Goal: Task Accomplishment & Management: Manage account settings

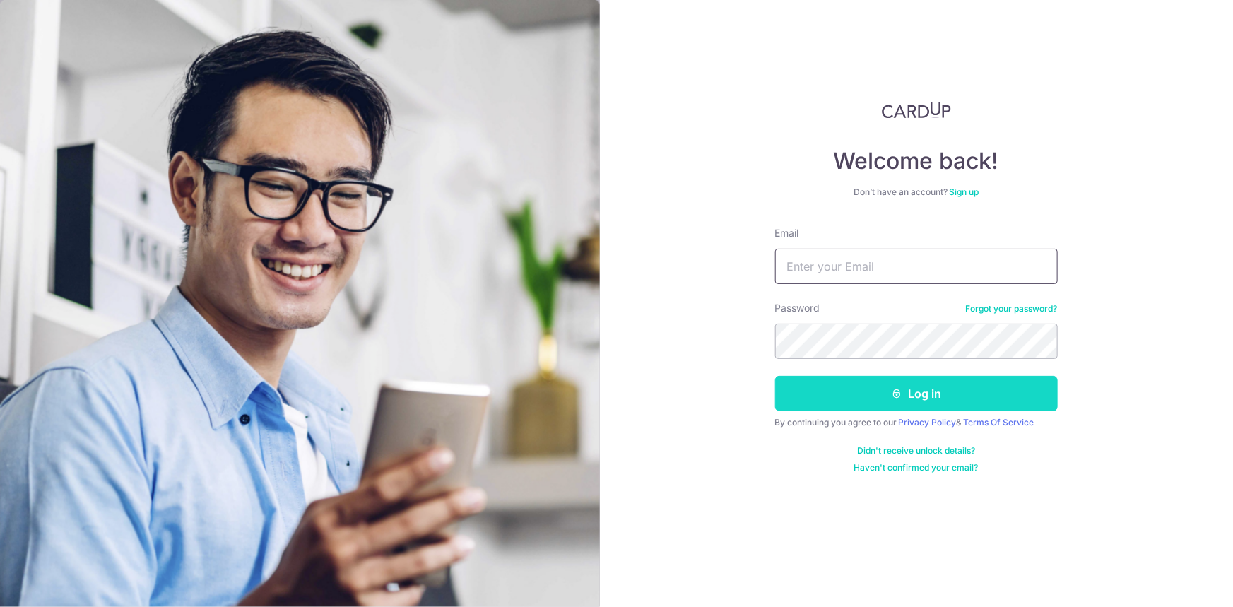
type input "[EMAIL_ADDRESS][DOMAIN_NAME]"
click at [886, 404] on button "Log in" at bounding box center [916, 393] width 283 height 35
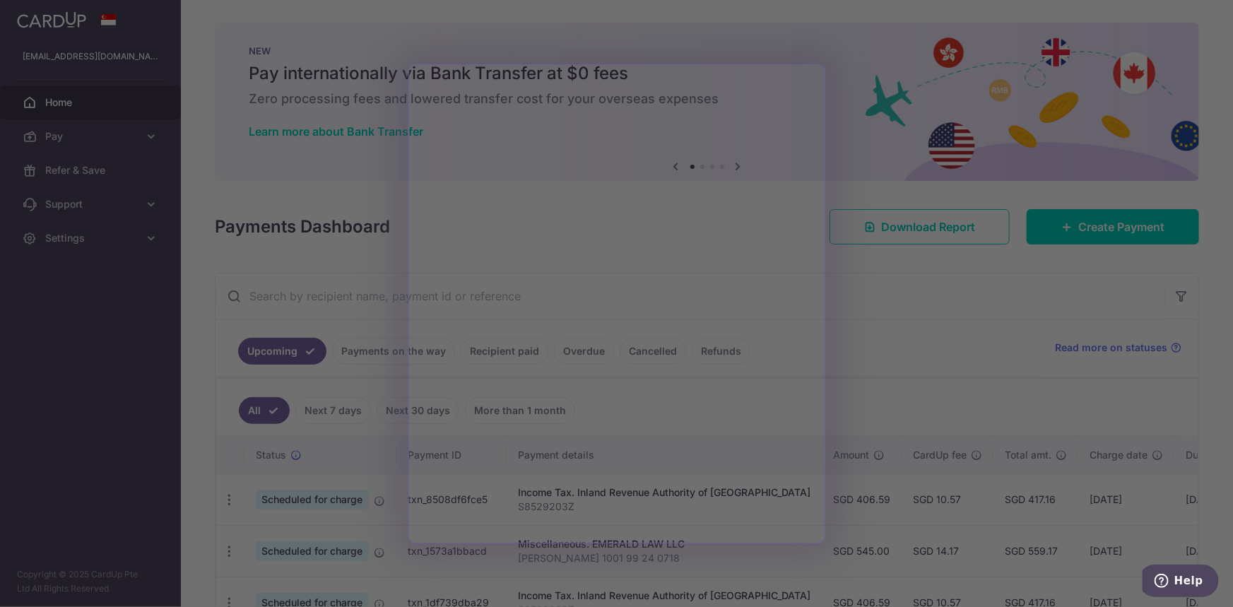
click at [921, 367] on div at bounding box center [622, 306] width 1245 height 613
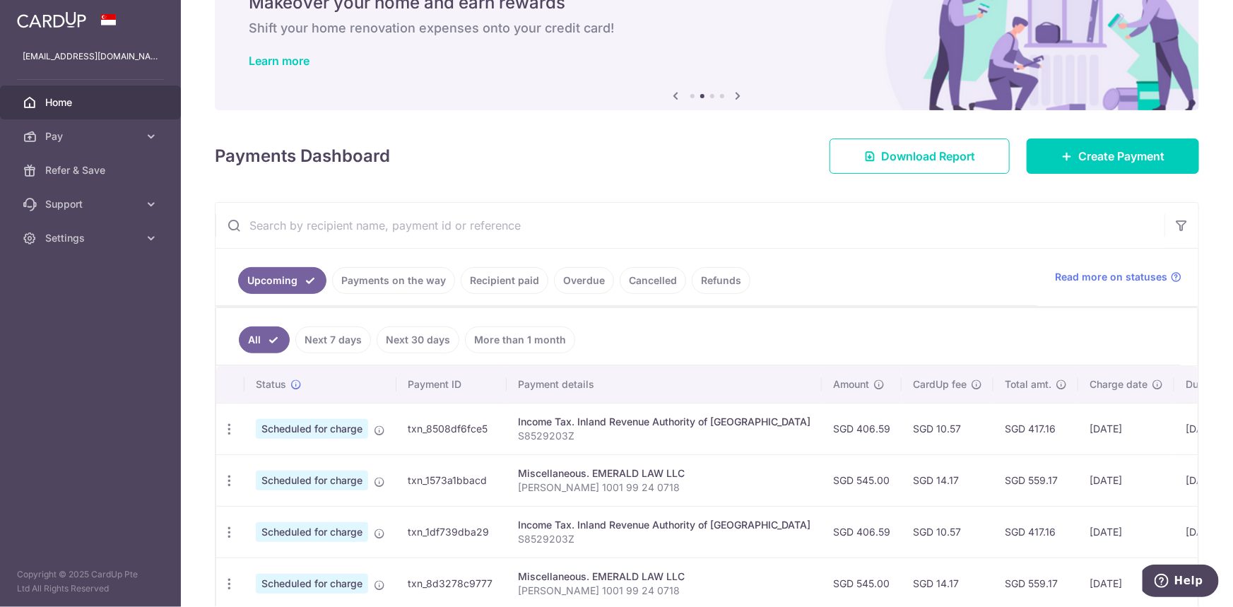
scroll to position [192, 0]
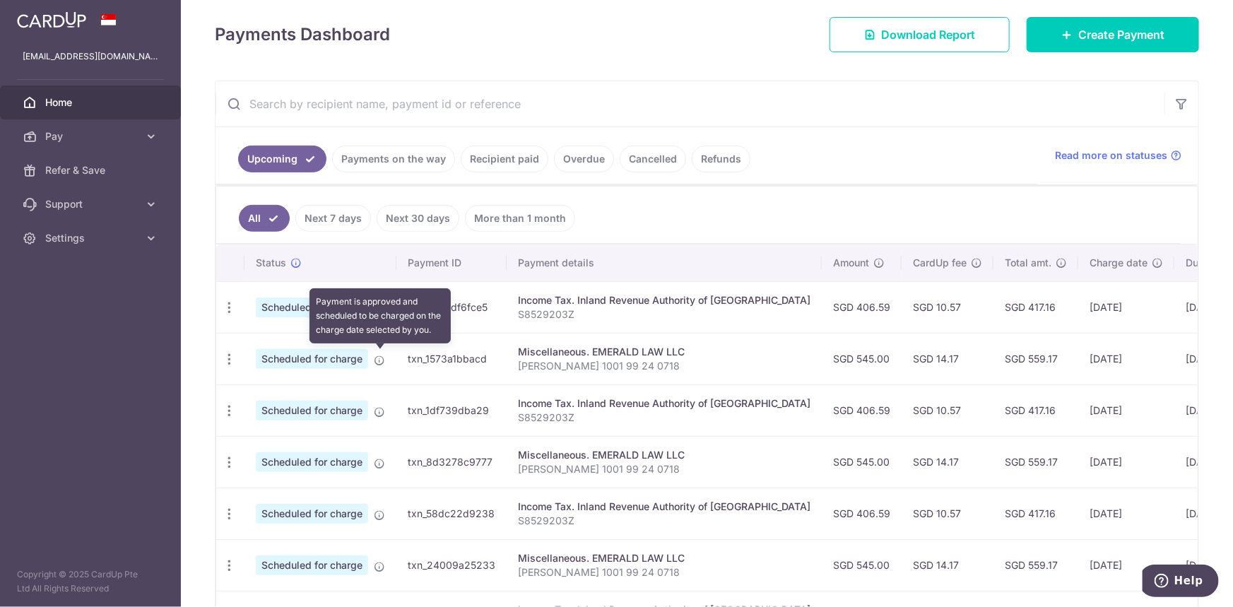
click at [376, 358] on icon at bounding box center [379, 360] width 11 height 11
click at [345, 349] on span "Scheduled for charge" at bounding box center [312, 359] width 112 height 20
click at [233, 360] on icon "button" at bounding box center [229, 359] width 15 height 15
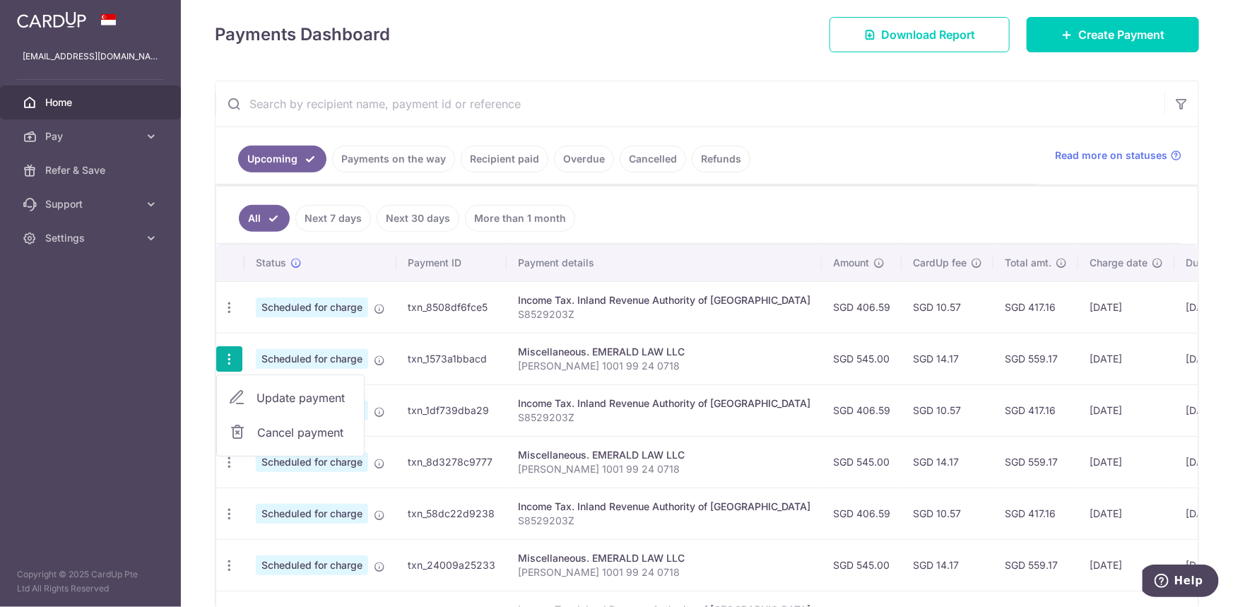
click at [268, 391] on span "Update payment" at bounding box center [304, 397] width 96 height 17
radio input "true"
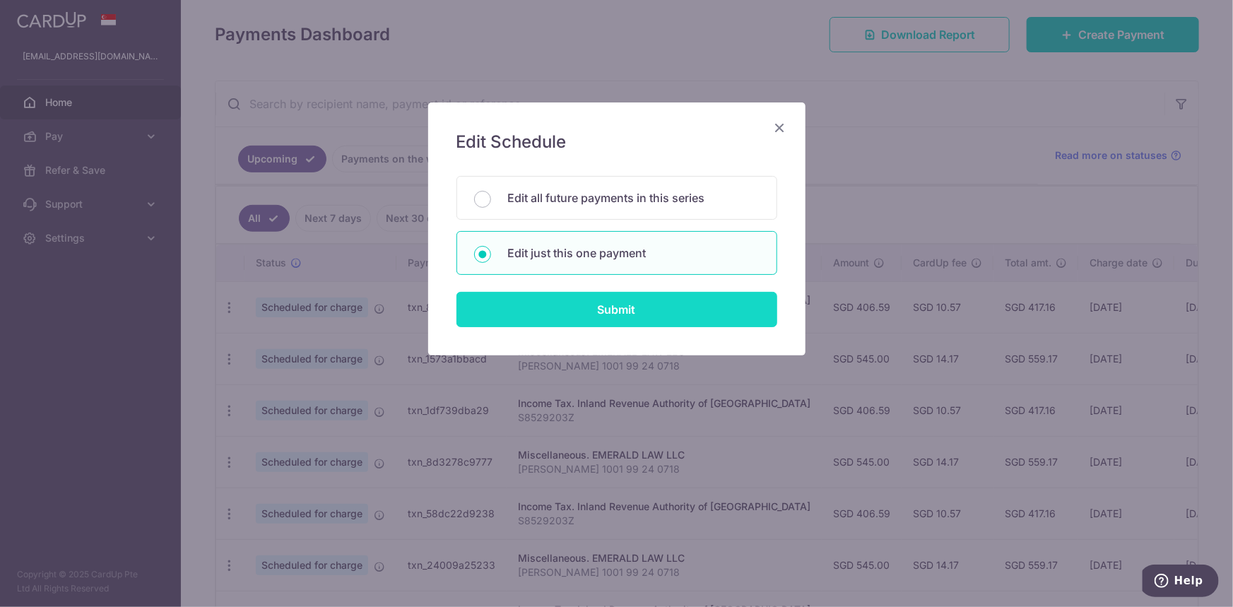
click at [638, 312] on input "Submit" at bounding box center [616, 309] width 321 height 35
radio input "true"
type input "545.00"
type input "21/09/2025"
type input "Norazian Rahmat 1001 99 24 0718"
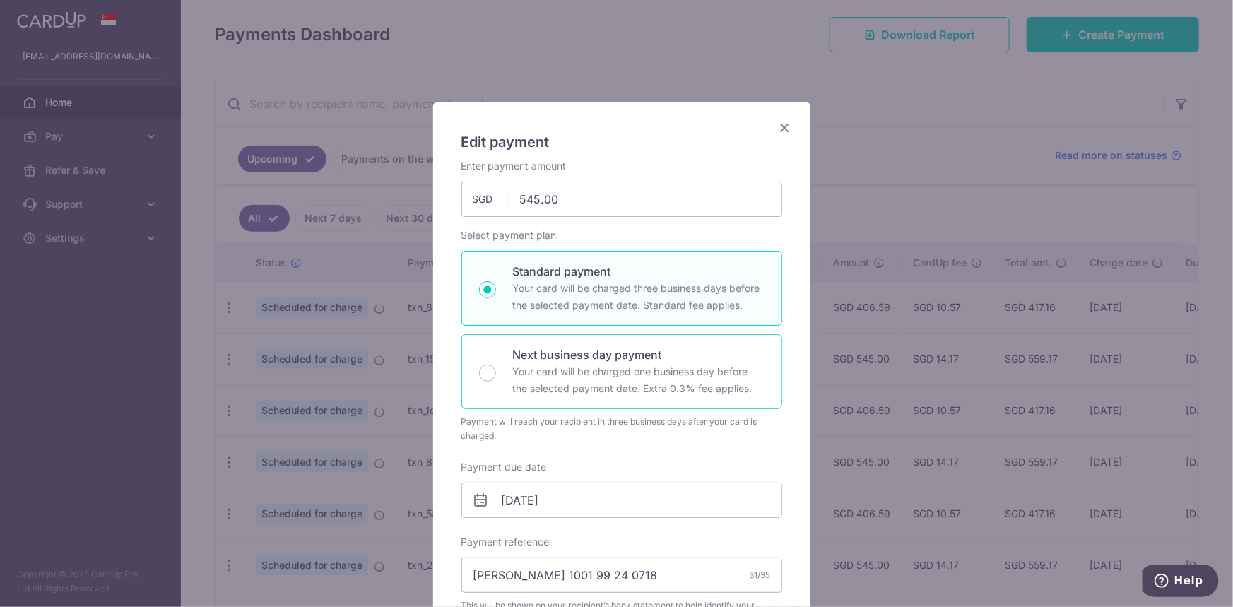
scroll to position [128, 0]
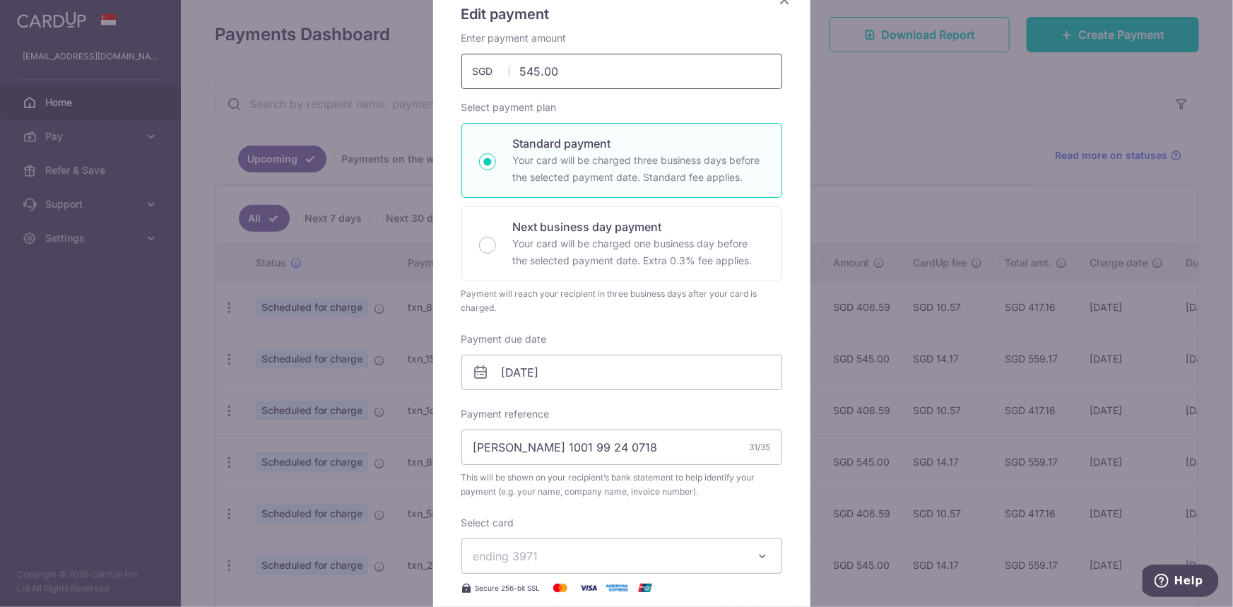
drag, startPoint x: 634, startPoint y: 73, endPoint x: 394, endPoint y: 86, distance: 241.2
click at [394, 86] on div "Edit payment By clicking apply, you will make changes to all payments to EMERAL…" at bounding box center [616, 303] width 1233 height 607
type input "1,090.00"
click at [652, 35] on div "Enter payment amount 1,090.00 1090.00 SGD To change the payment amount, please …" at bounding box center [621, 60] width 321 height 58
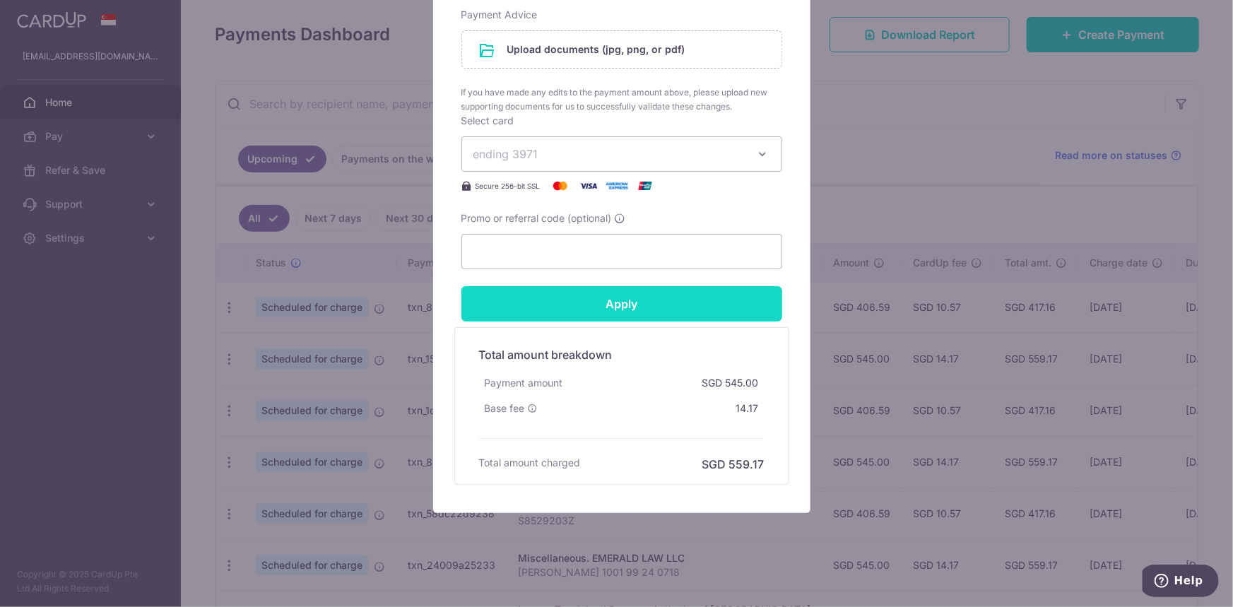
scroll to position [643, 0]
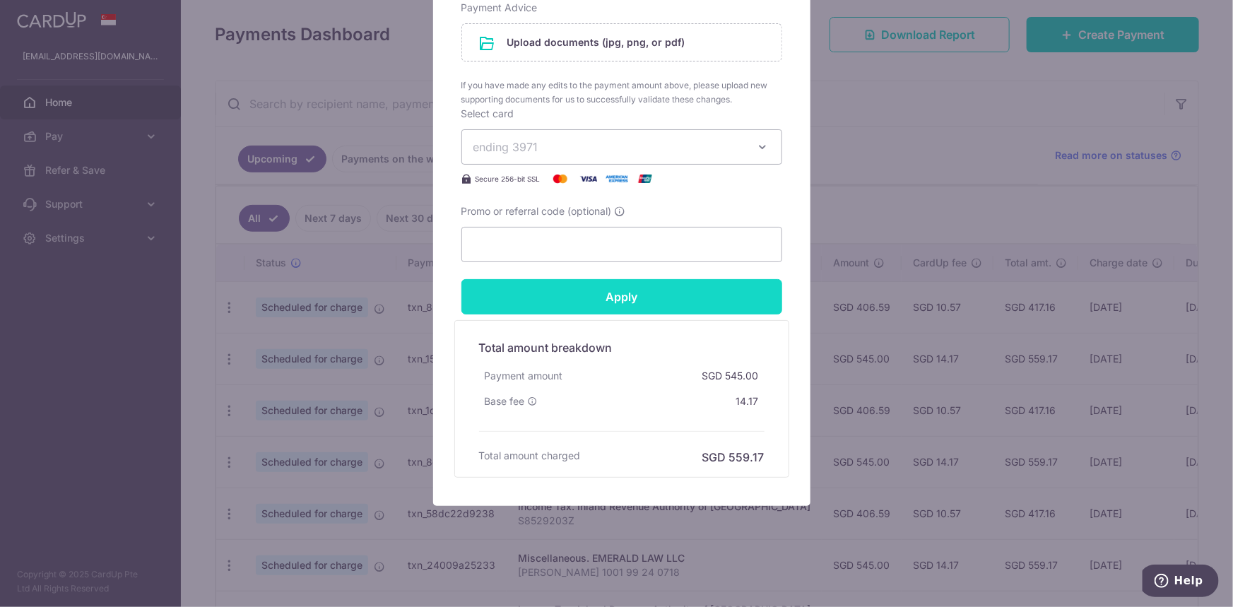
click at [626, 292] on input "Apply" at bounding box center [621, 296] width 321 height 35
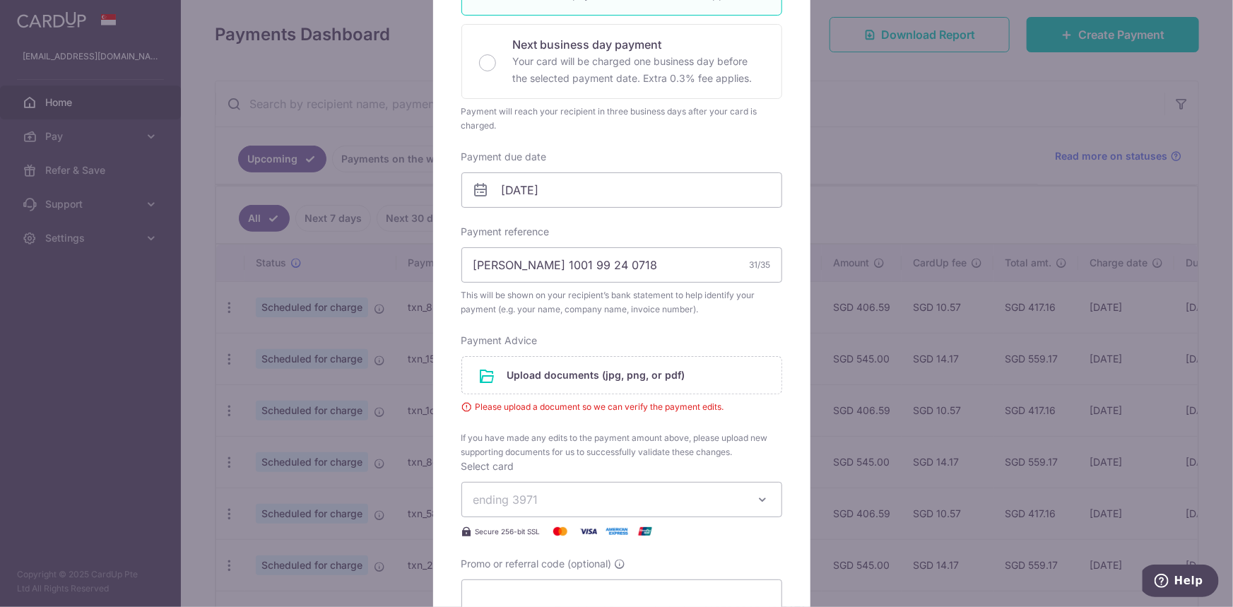
scroll to position [321, 0]
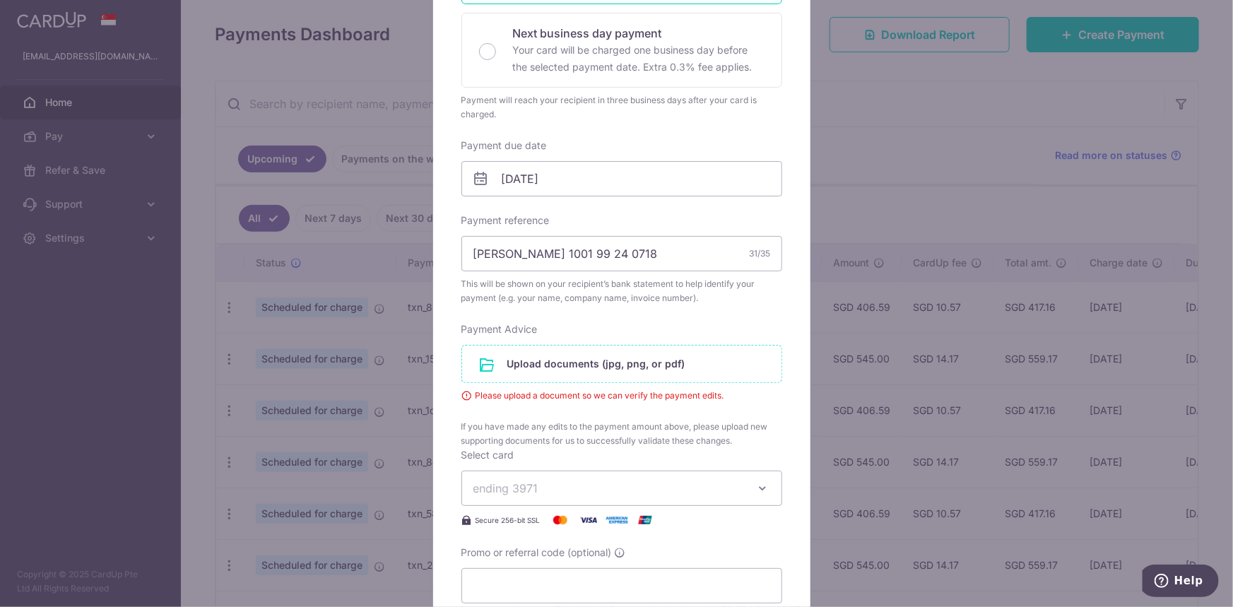
click at [576, 358] on input "file" at bounding box center [621, 363] width 319 height 37
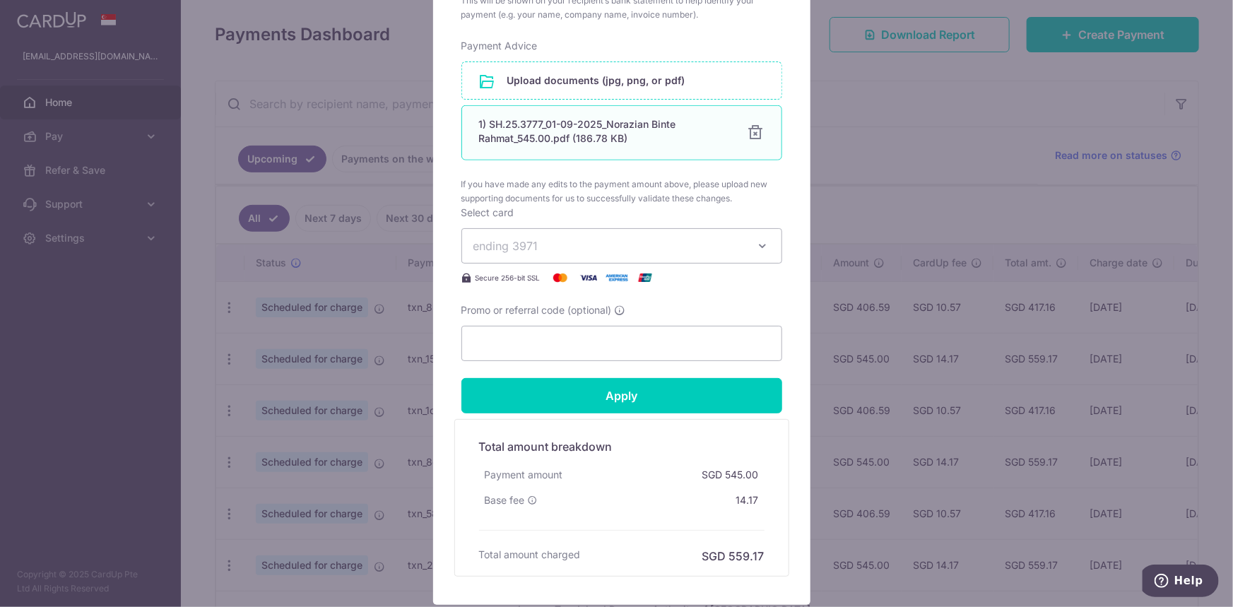
scroll to position [643, 0]
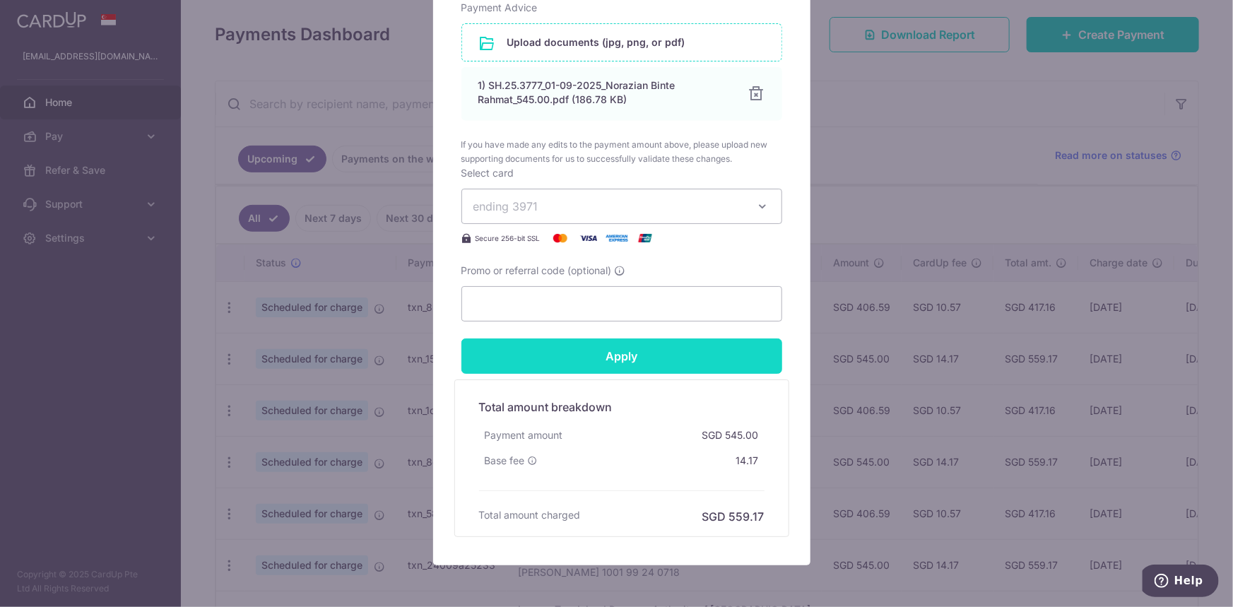
click at [657, 350] on input "Apply" at bounding box center [621, 355] width 321 height 35
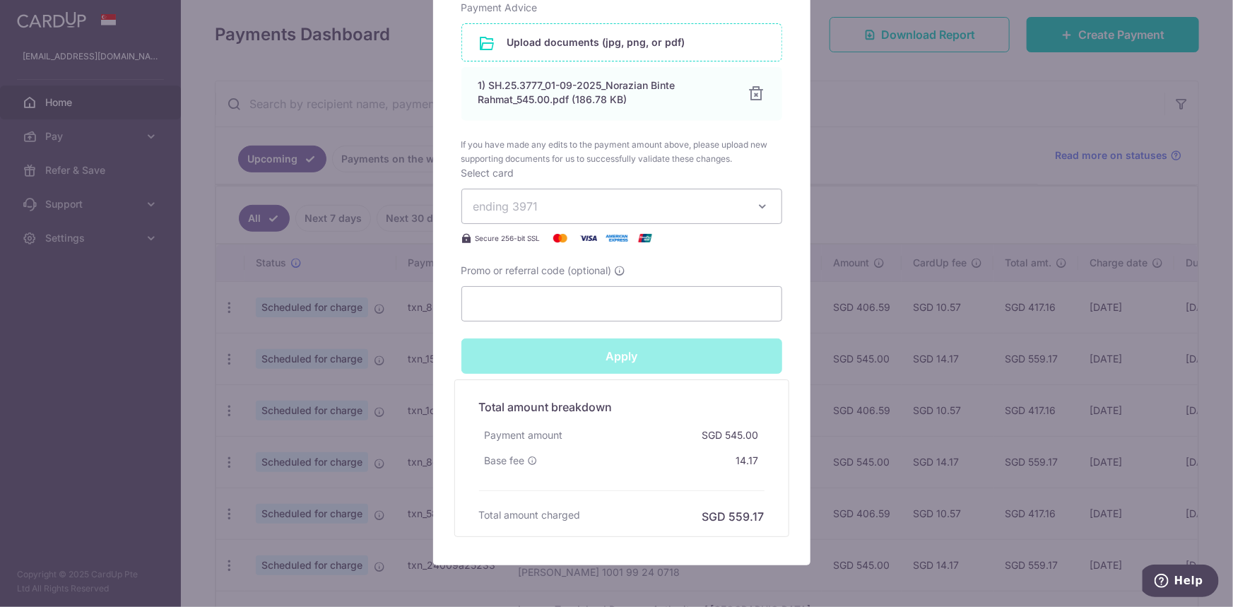
type input "Successfully Applied"
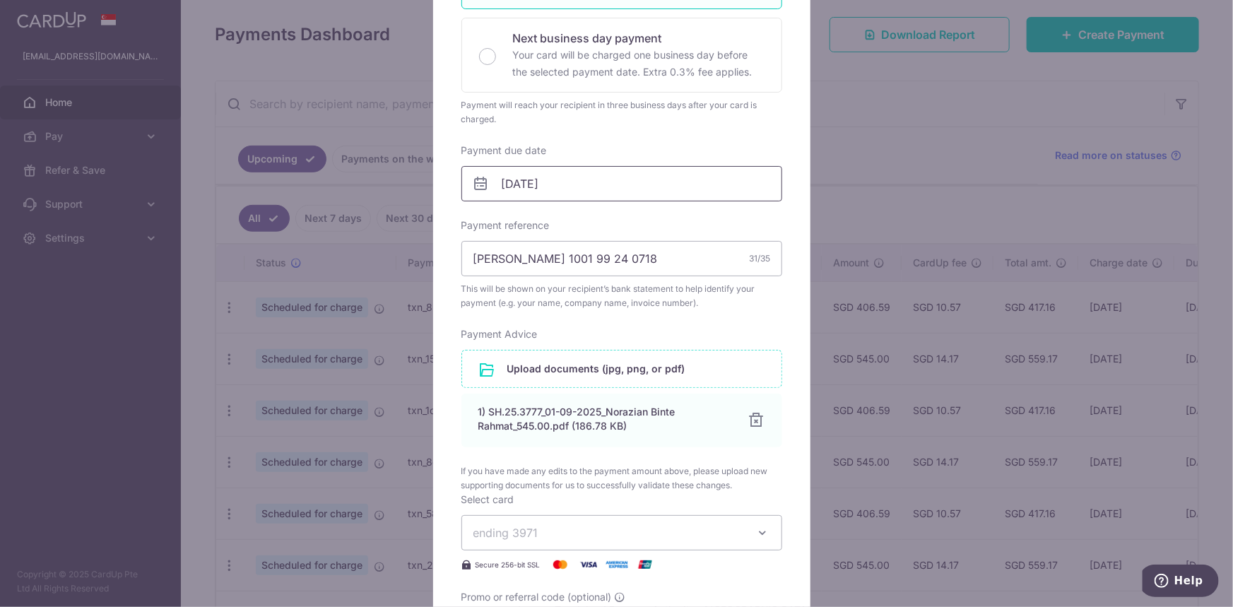
scroll to position [0, 0]
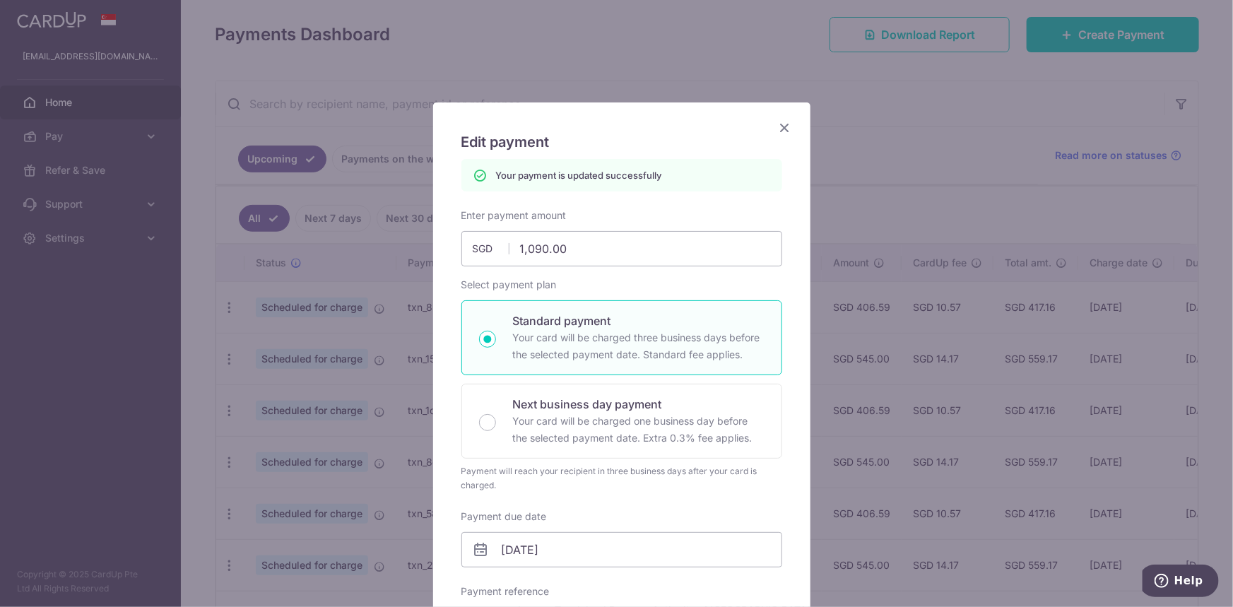
click at [784, 124] on icon "Close" at bounding box center [784, 128] width 17 height 18
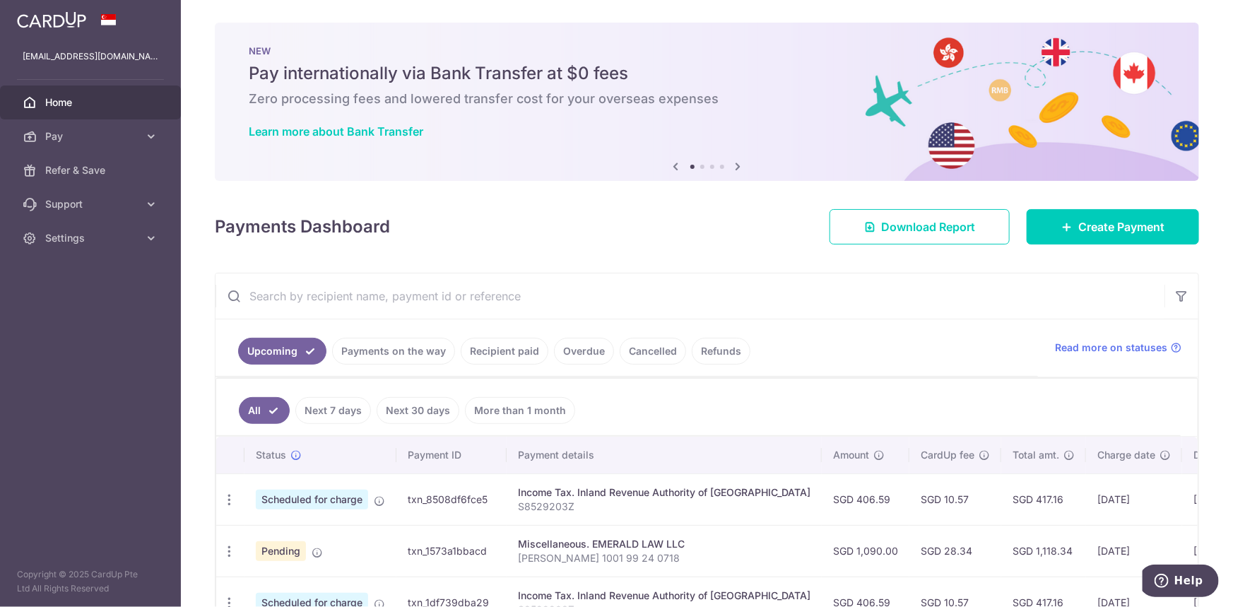
scroll to position [209, 0]
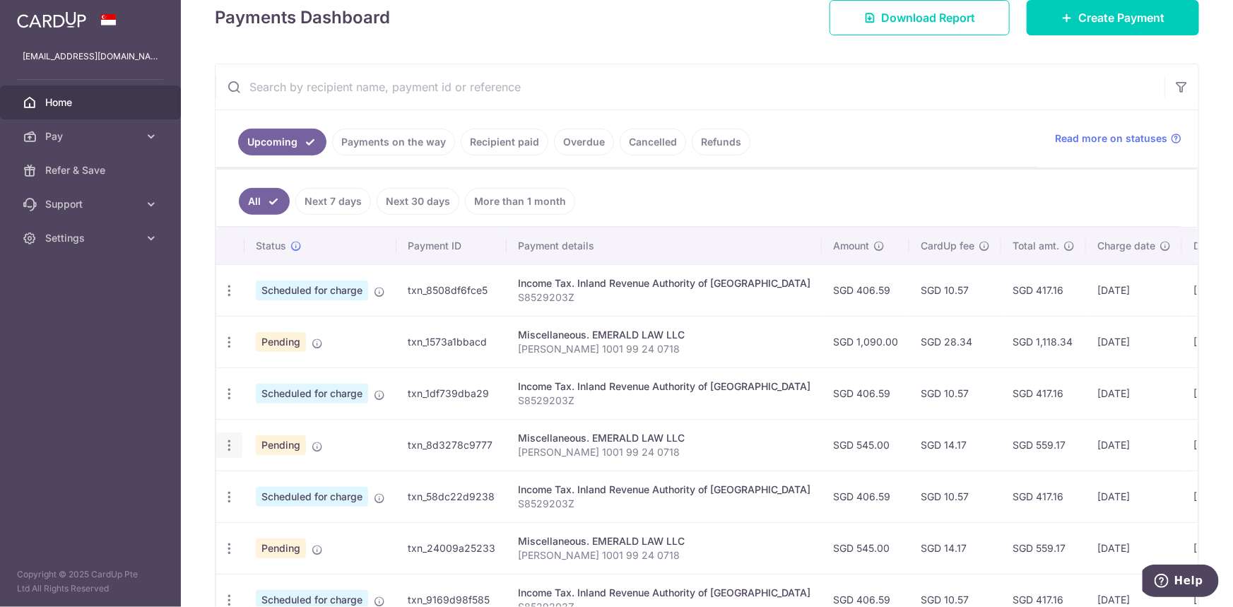
click at [230, 445] on icon "button" at bounding box center [229, 445] width 15 height 15
click at [276, 483] on span "Update payment" at bounding box center [304, 483] width 96 height 17
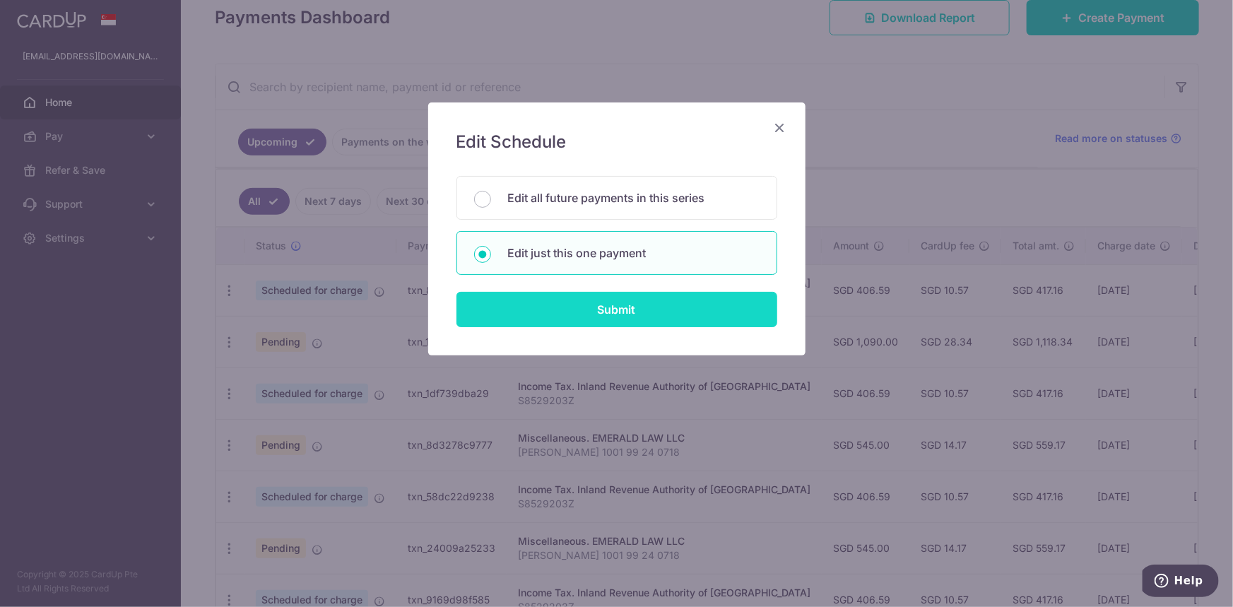
click at [670, 307] on input "Submit" at bounding box center [616, 309] width 321 height 35
radio input "true"
type input "545.00"
type input "21/10/2025"
type input "Norazian Rahmat 1001 99 24 0718"
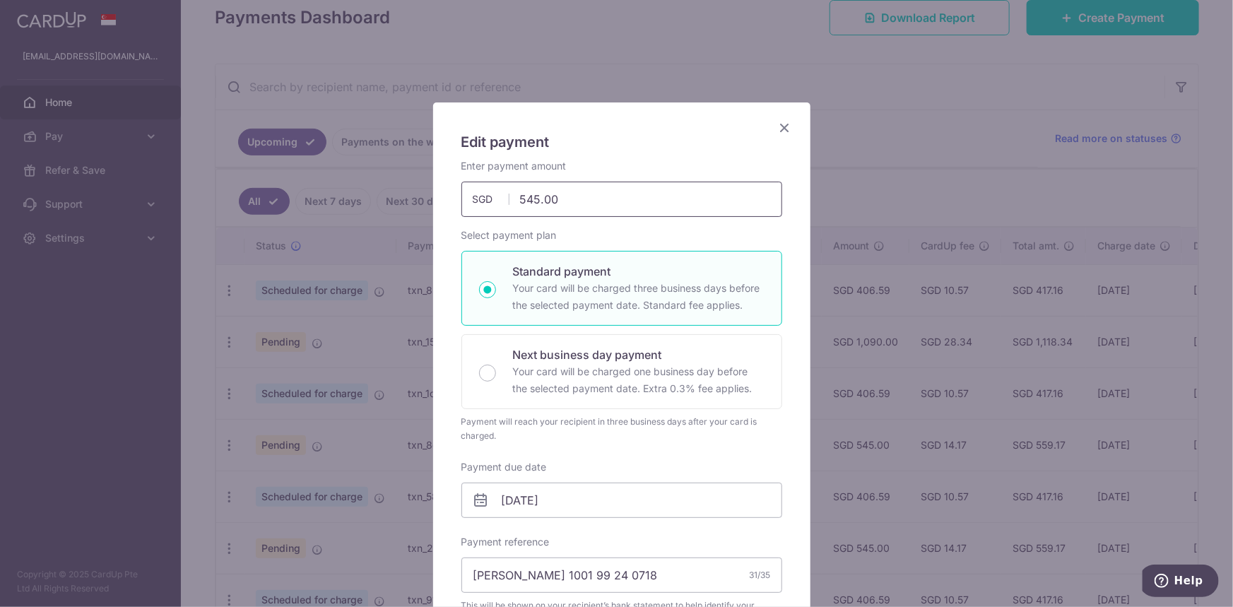
click at [599, 198] on input "545.00" at bounding box center [621, 199] width 321 height 35
drag, startPoint x: 608, startPoint y: 211, endPoint x: 471, endPoint y: 194, distance: 138.1
click at [471, 194] on div "545.00 545.00 SGD" at bounding box center [621, 199] width 321 height 35
type input "1,090.00"
click at [706, 166] on div "Enter payment amount 1,090.00 1090.00 SGD To change the payment amount, please …" at bounding box center [621, 188] width 321 height 58
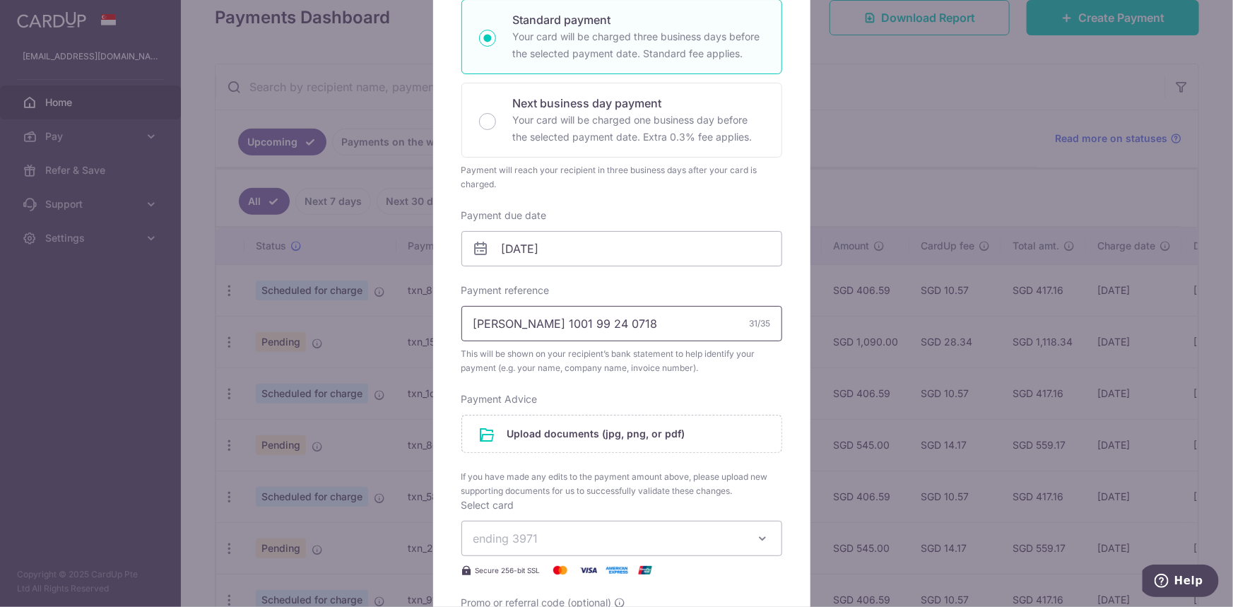
scroll to position [385, 0]
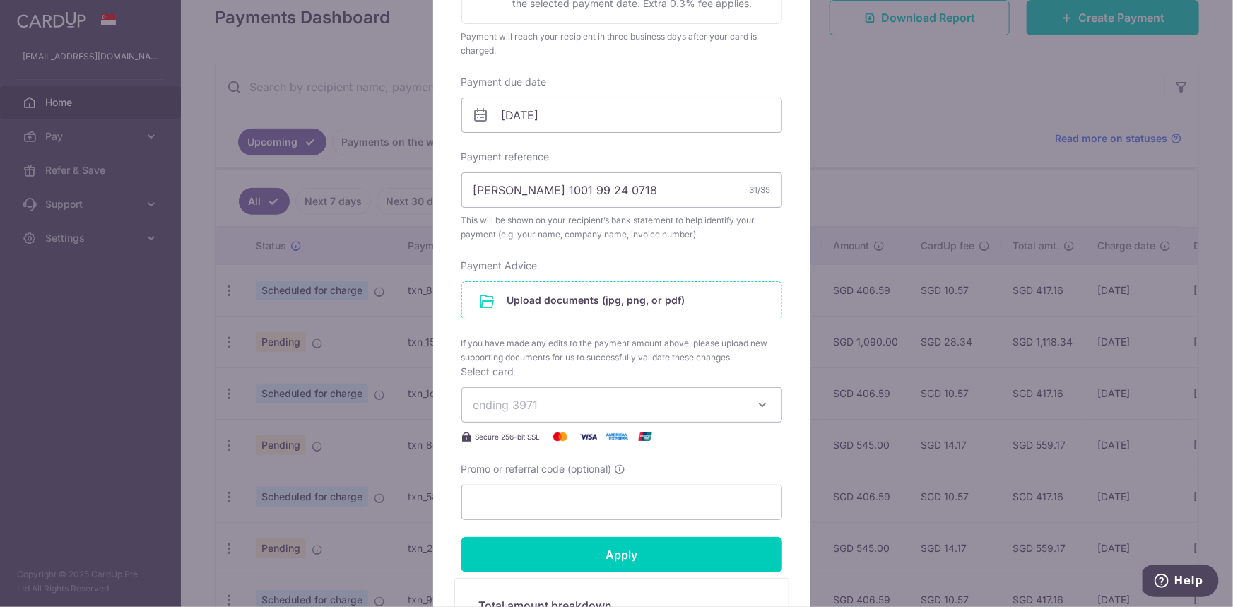
click at [578, 310] on input "file" at bounding box center [621, 300] width 319 height 37
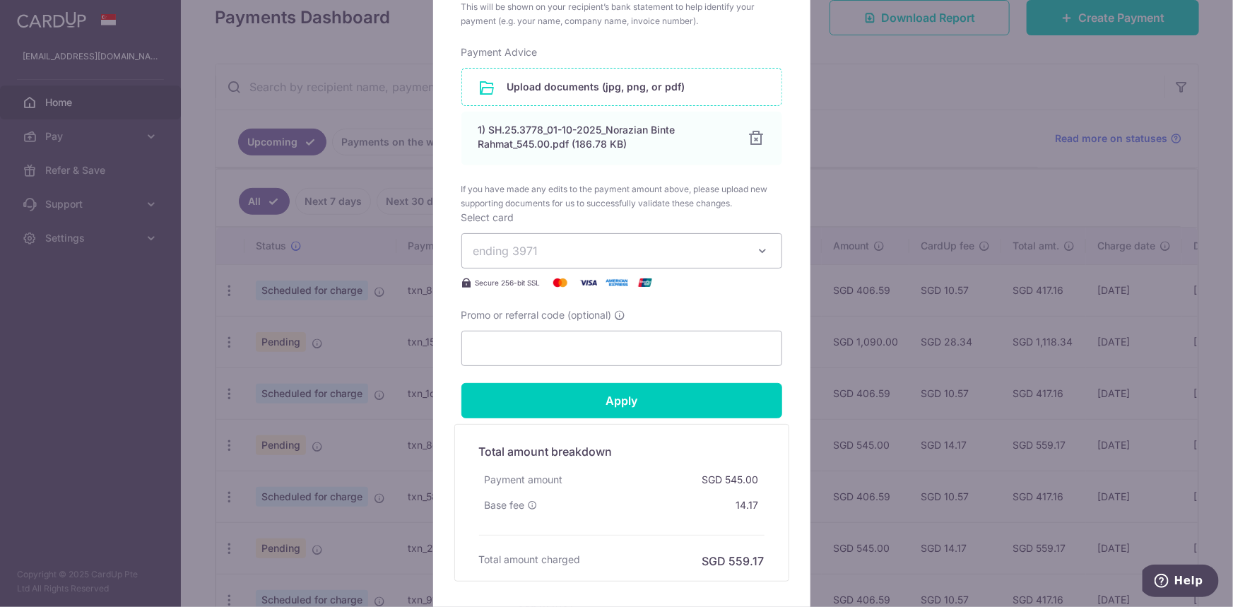
scroll to position [642, 0]
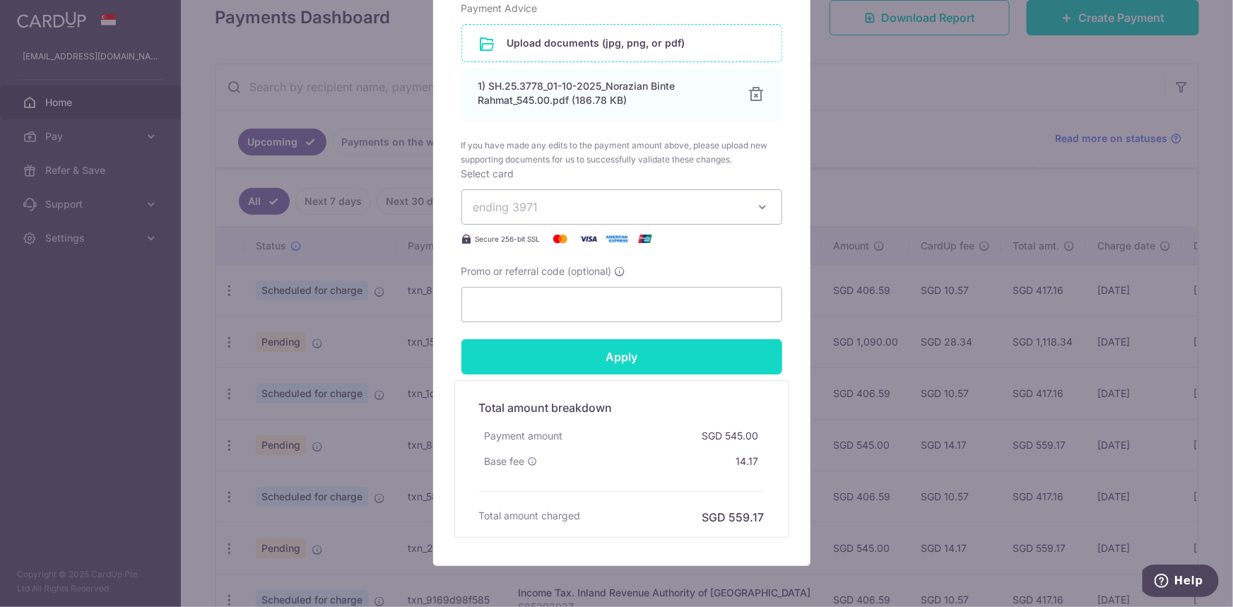
click at [663, 355] on input "Apply" at bounding box center [621, 356] width 321 height 35
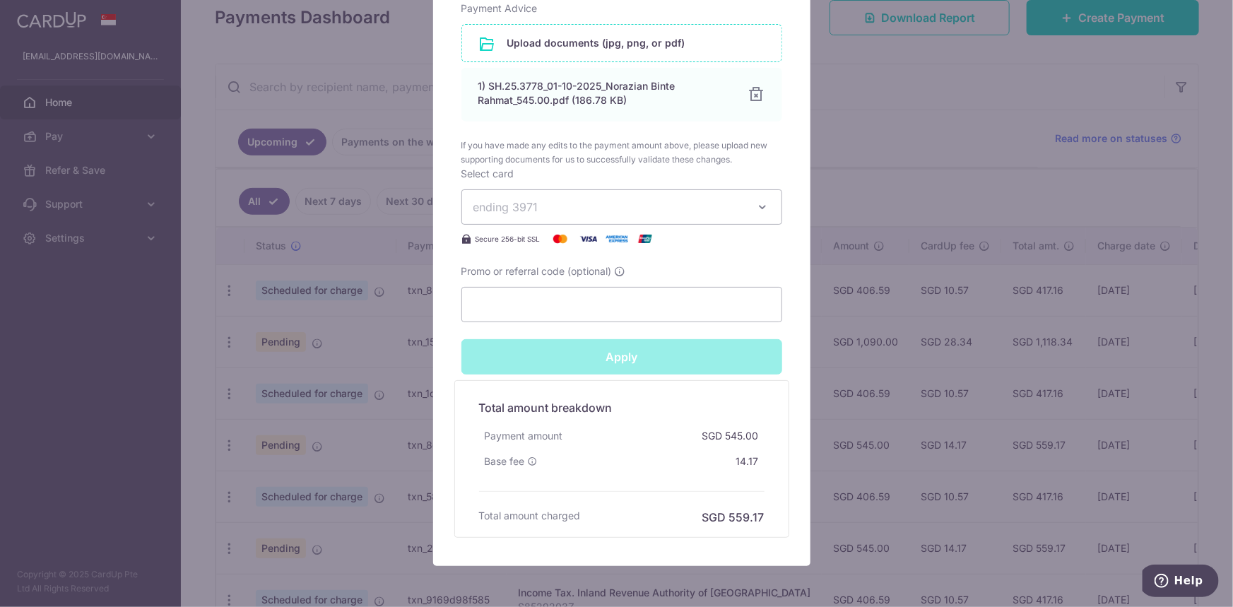
type input "Successfully Applied"
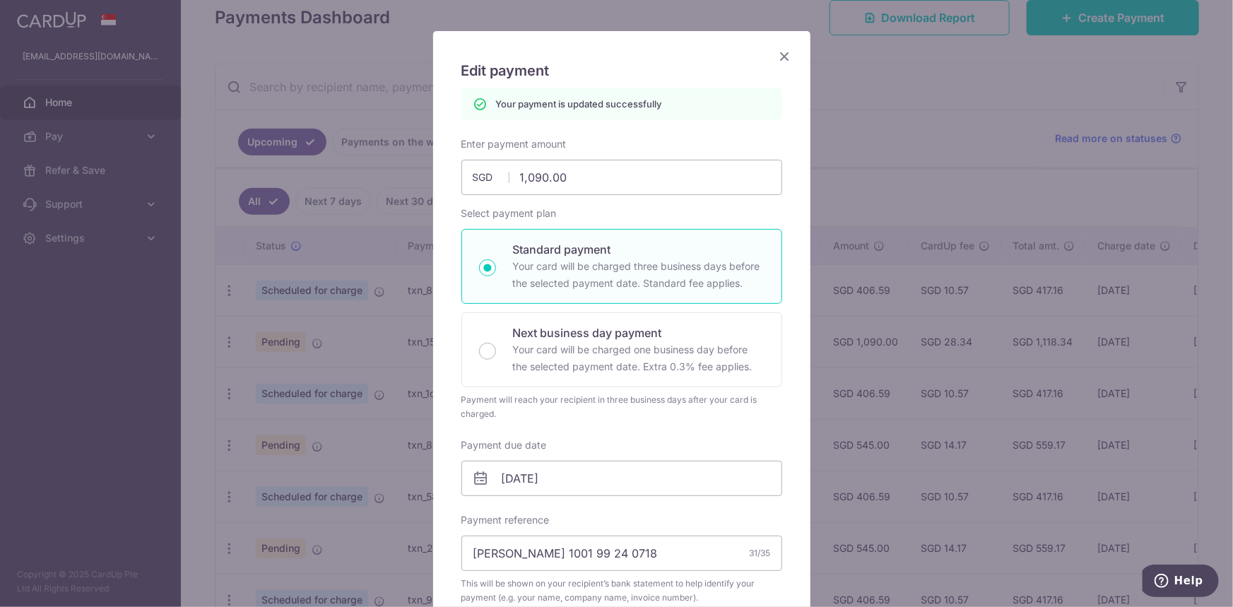
scroll to position [0, 0]
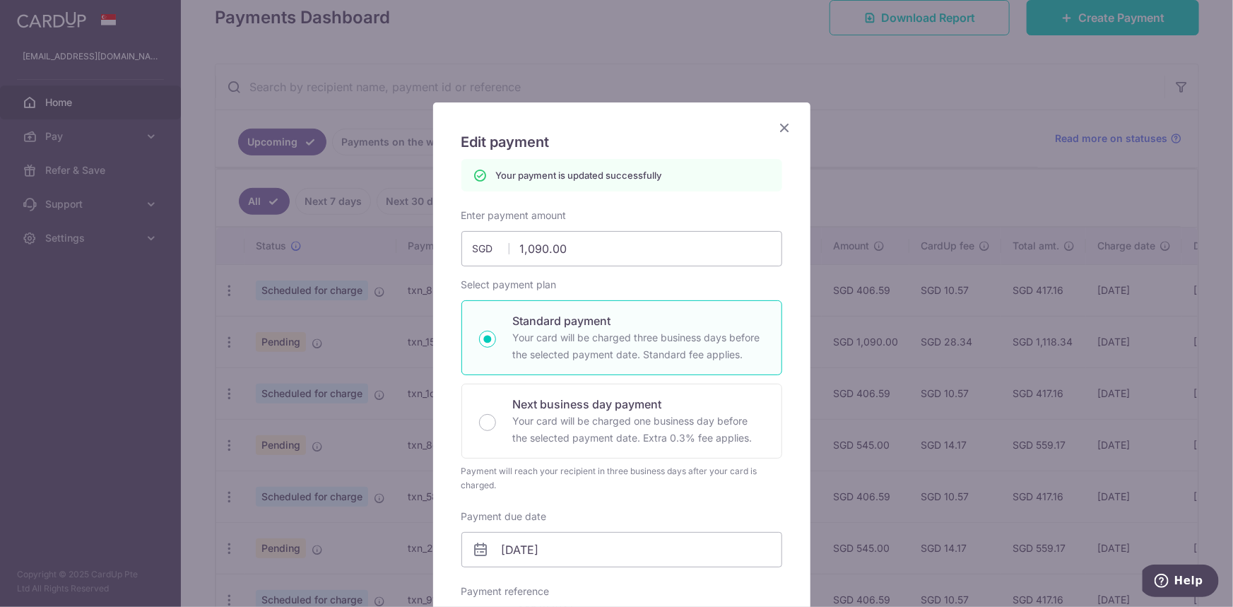
click at [779, 134] on icon "Close" at bounding box center [784, 128] width 17 height 18
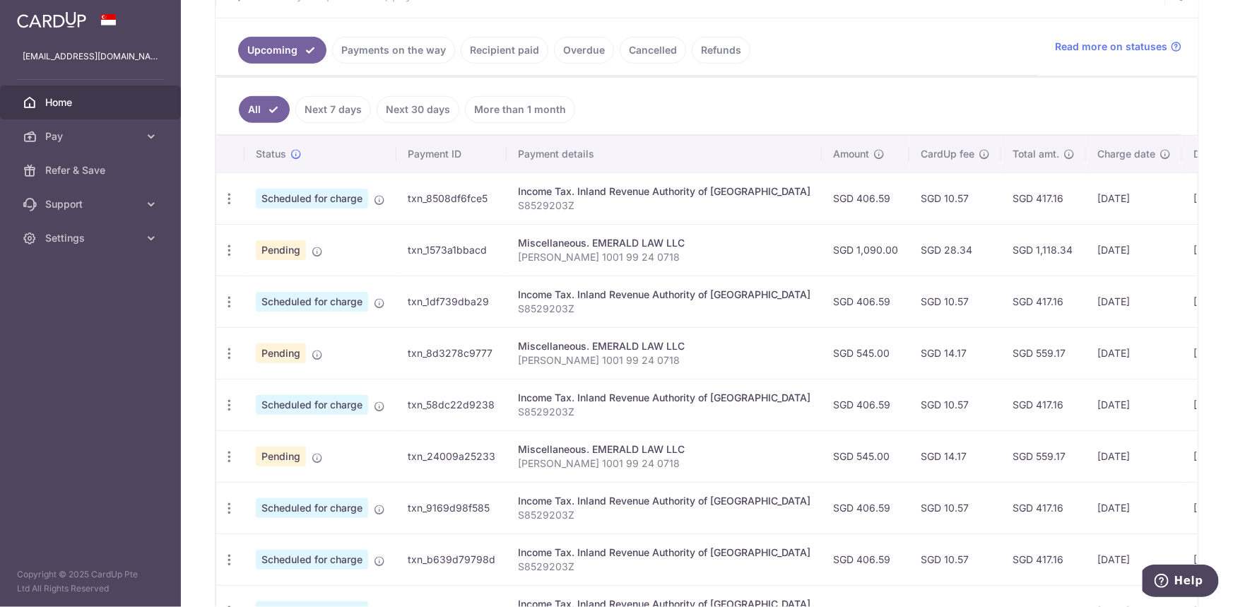
scroll to position [455, 0]
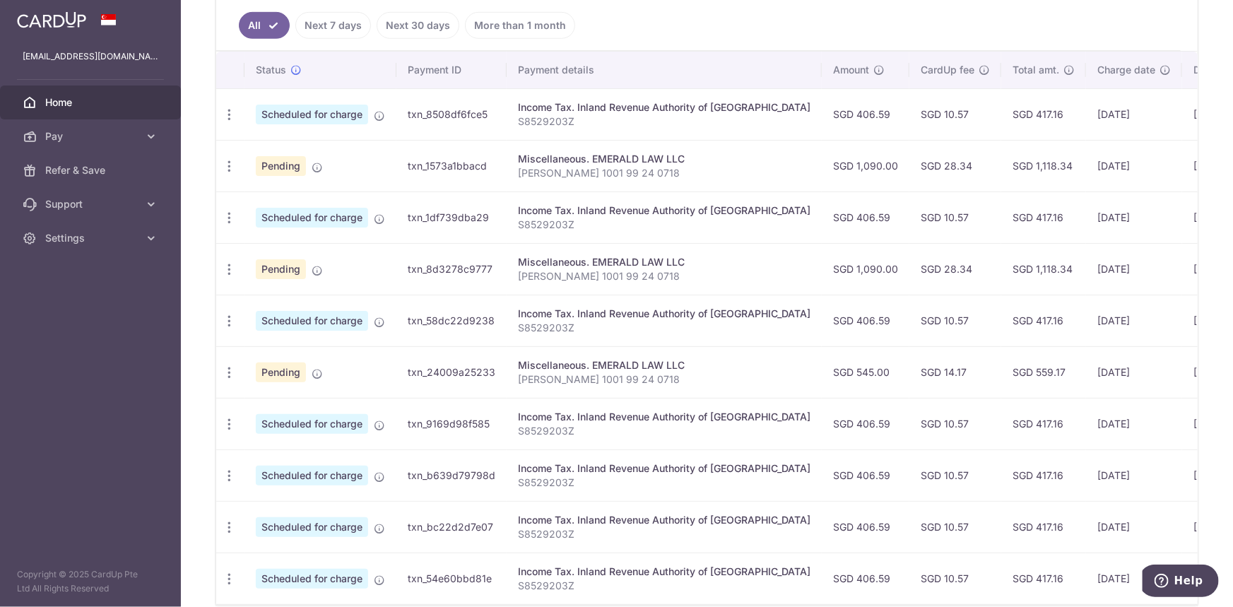
scroll to position [391, 0]
